Goal: Task Accomplishment & Management: Complete application form

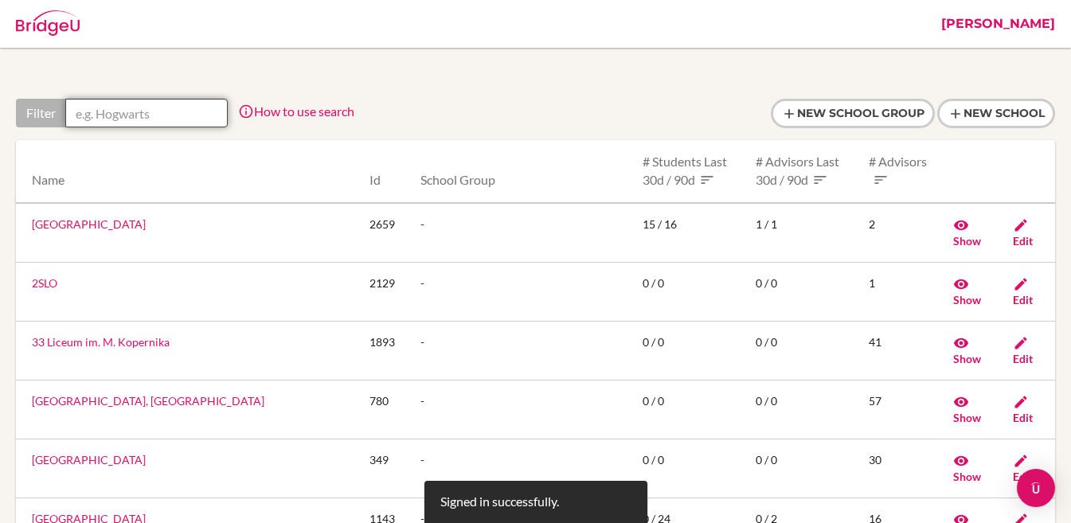
click at [146, 110] on input "text" at bounding box center [146, 113] width 162 height 29
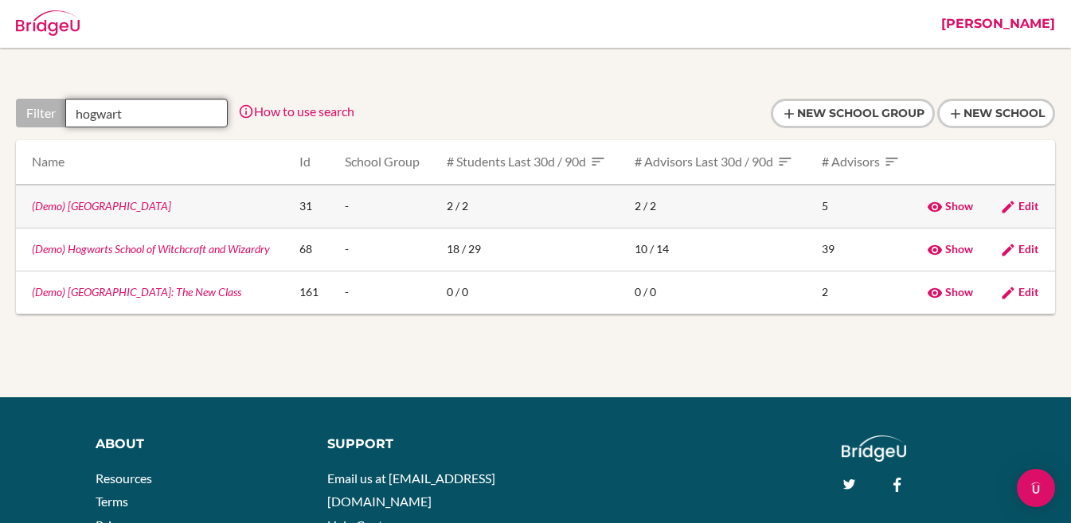
type input "hogwart"
click at [83, 206] on link "(Demo) [GEOGRAPHIC_DATA]" at bounding box center [101, 206] width 139 height 14
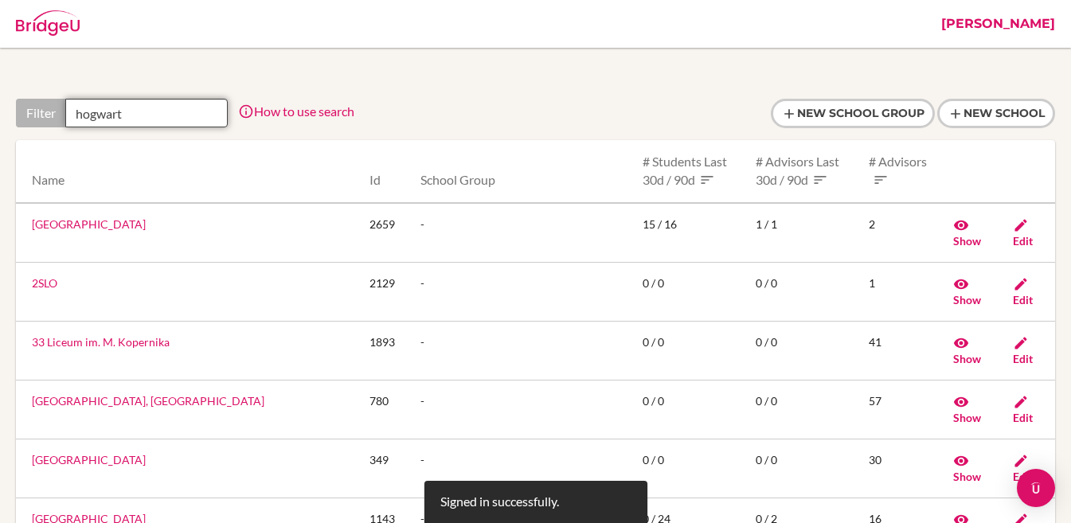
click at [134, 121] on input "hogwart" at bounding box center [146, 113] width 162 height 29
click at [45, 118] on div "Filter" at bounding box center [40, 113] width 49 height 29
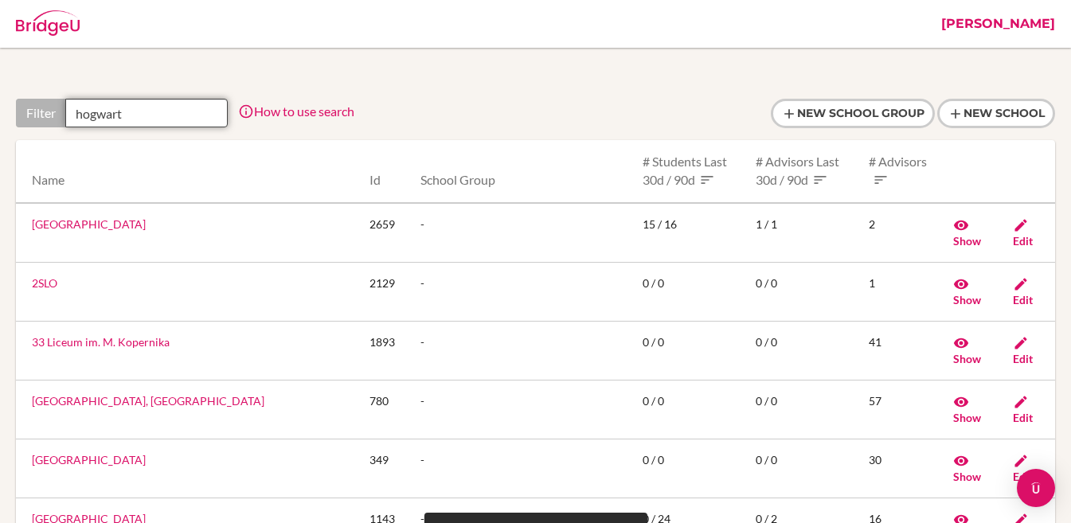
click at [125, 119] on input "hogwart" at bounding box center [146, 113] width 162 height 29
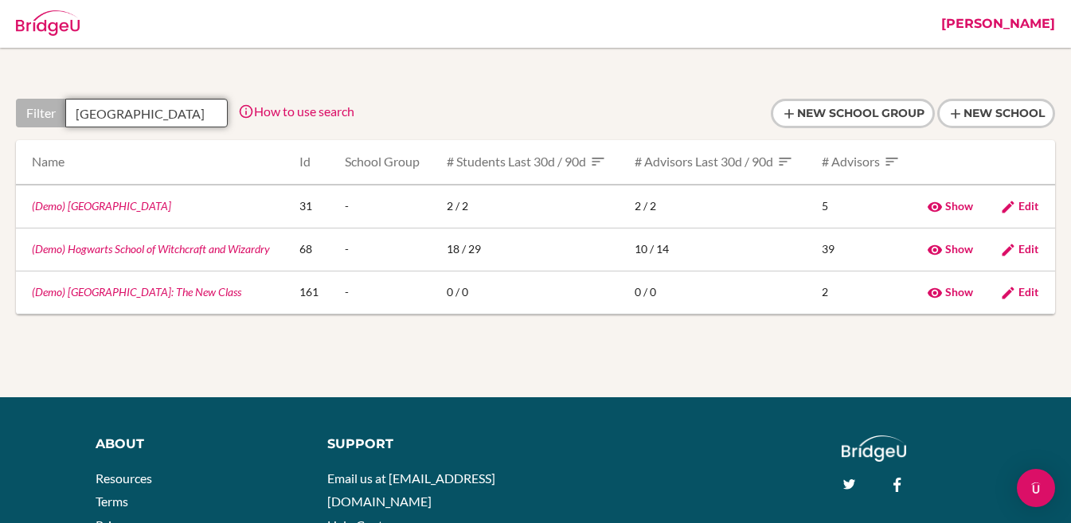
type input "hogwarts"
click at [141, 253] on link "(Demo) Hogwarts School of Witchcraft and Wizardry" at bounding box center [151, 249] width 238 height 14
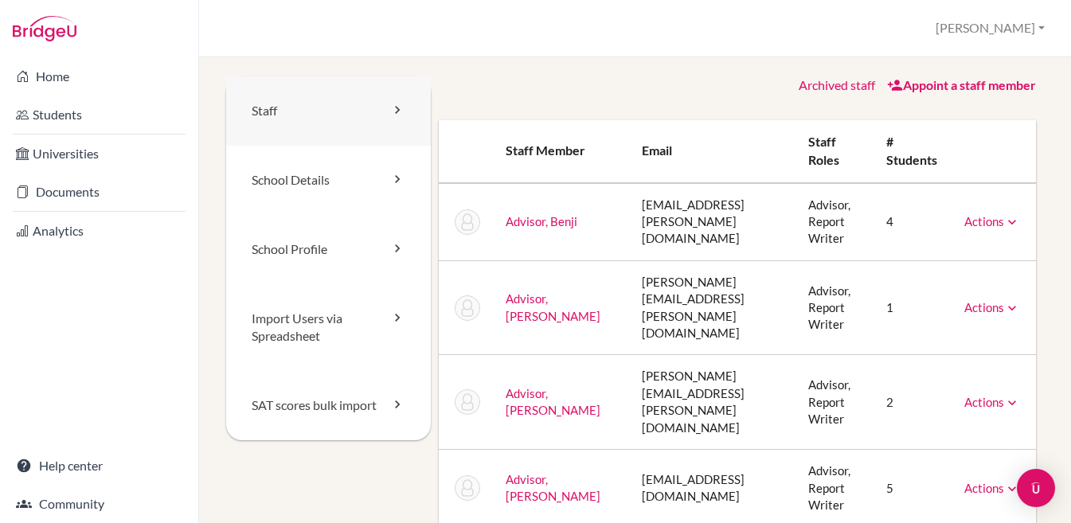
click at [357, 103] on link "Staff" at bounding box center [328, 110] width 205 height 69
click at [938, 83] on link "Appoint a staff member" at bounding box center [961, 84] width 149 height 15
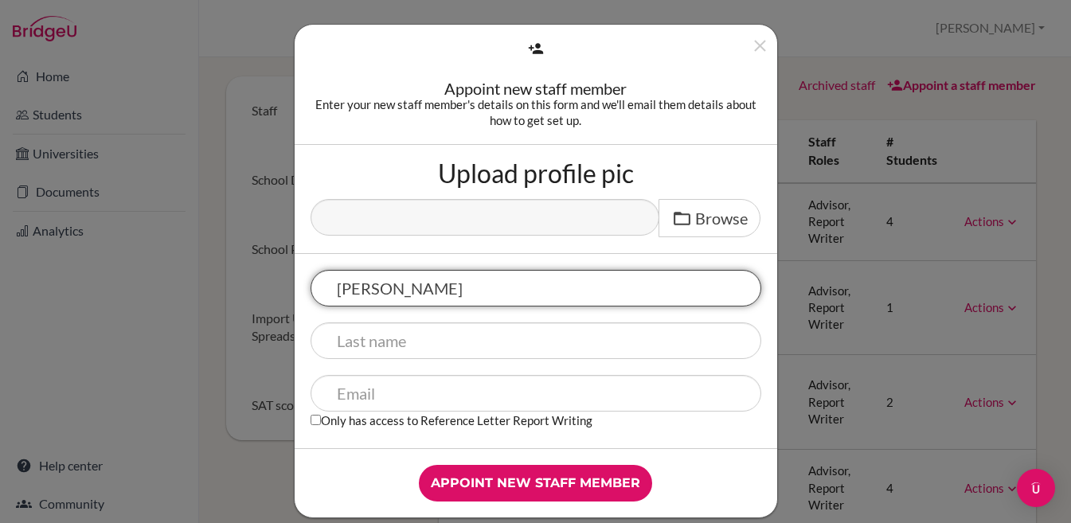
type input "Ann"
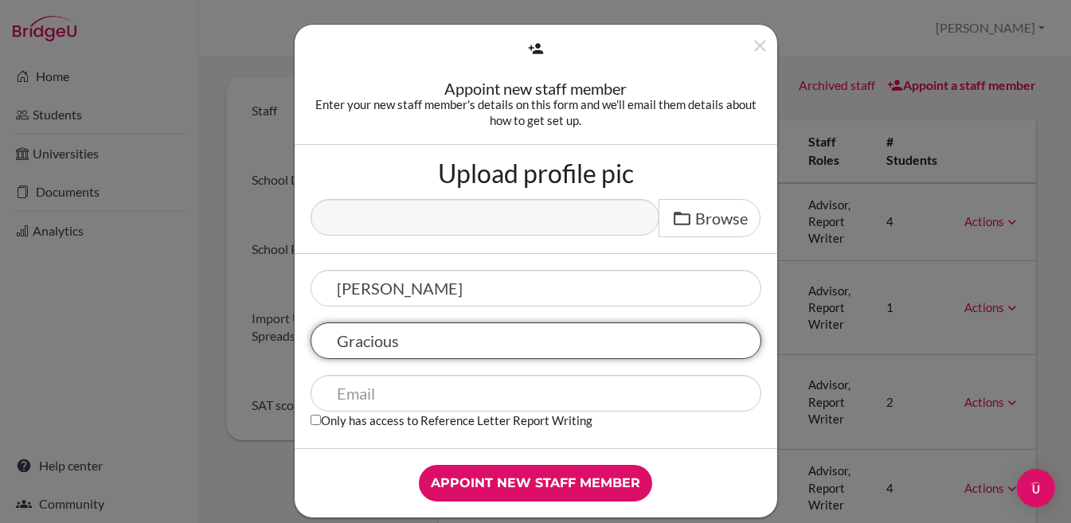
type input "Gracious"
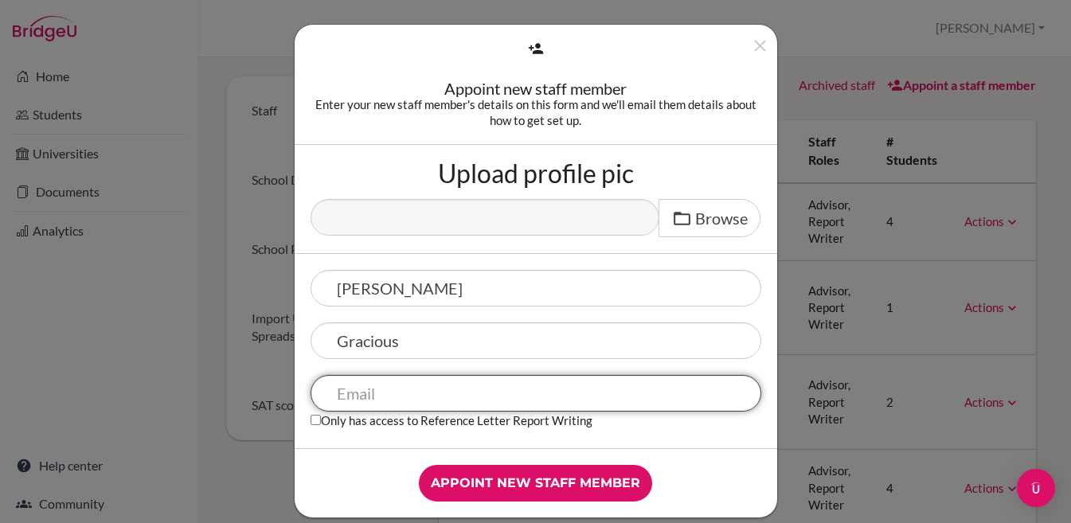
click at [482, 396] on input "text" at bounding box center [535, 393] width 451 height 37
paste input "[PERSON_NAME][EMAIL_ADDRESS][DOMAIN_NAME]"
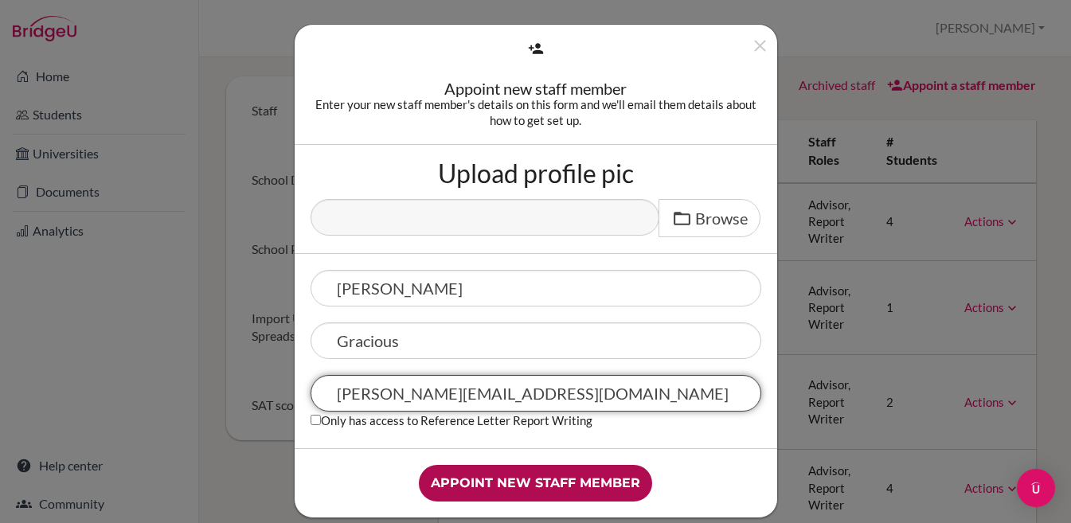
type input "[PERSON_NAME][EMAIL_ADDRESS][DOMAIN_NAME]"
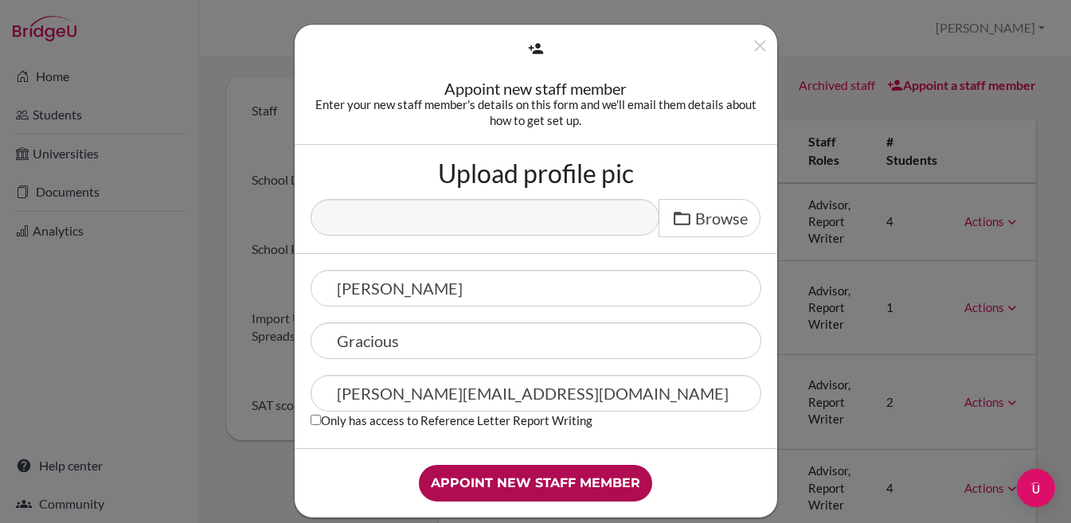
click at [541, 475] on input "Appoint new staff member" at bounding box center [535, 483] width 233 height 37
